Goal: Task Accomplishment & Management: Manage account settings

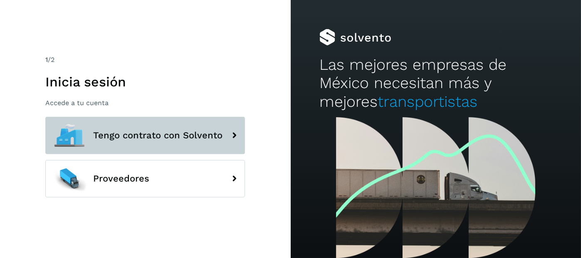
click at [122, 134] on span "Tengo contrato con Solvento" at bounding box center [157, 136] width 129 height 10
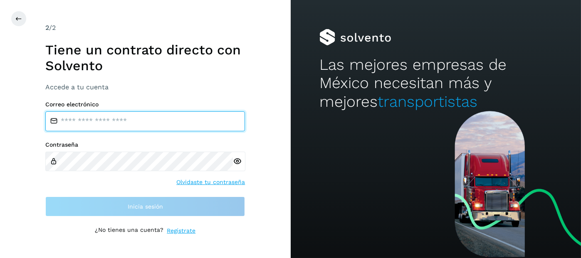
click at [95, 125] on input "email" at bounding box center [145, 122] width 200 height 20
type input "**********"
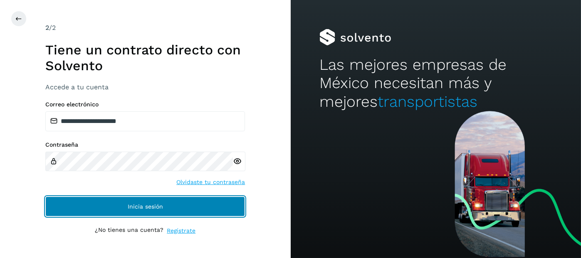
click at [124, 206] on button "Inicia sesión" at bounding box center [145, 207] width 200 height 20
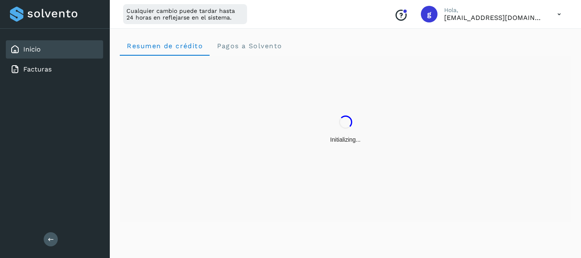
click at [51, 241] on icon at bounding box center [51, 239] width 6 height 6
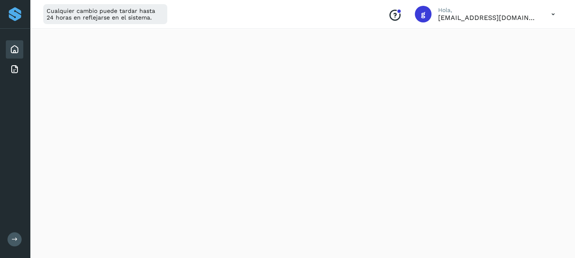
scroll to position [190, 0]
click at [293, 15] on div "Cualquier cambio puede tardar hasta 24 horas en reflejarse en el sistema. Conoc…" at bounding box center [302, 14] width 545 height 29
